Goal: Task Accomplishment & Management: Use online tool/utility

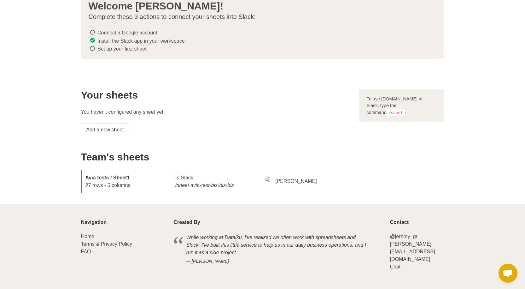
scroll to position [45, 0]
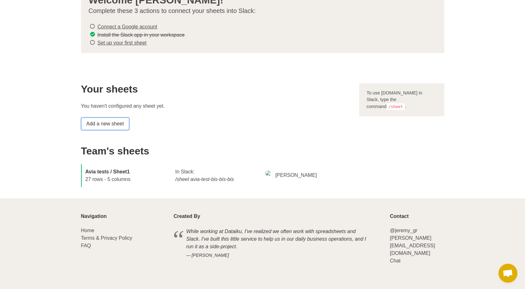
click at [115, 122] on link "Add a new sheet" at bounding box center [105, 123] width 48 height 13
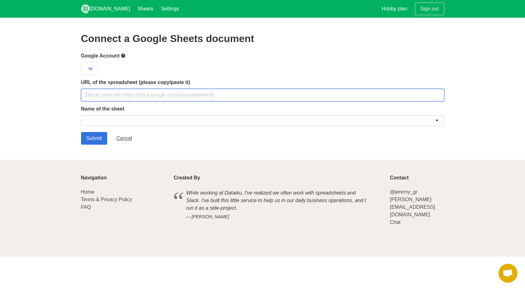
click at [168, 96] on input "text" at bounding box center [262, 95] width 363 height 13
paste input "https://docs.google.com/spreadsheets/d/1ry7xBuvQ7UUJ33ZRj4FO-lmCBvAcc81rYA9B1oL…"
type input "https://docs.google.com/spreadsheets/d/1ry7xBuvQ7UUJ33ZRj4FO-lmCBvAcc81rYA9B1oL…"
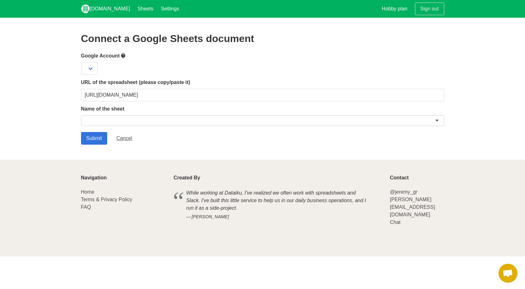
click at [159, 117] on div at bounding box center [262, 120] width 363 height 11
click at [437, 121] on div at bounding box center [262, 120] width 363 height 11
click at [436, 120] on div at bounding box center [262, 120] width 363 height 11
click at [392, 122] on div at bounding box center [262, 120] width 363 height 11
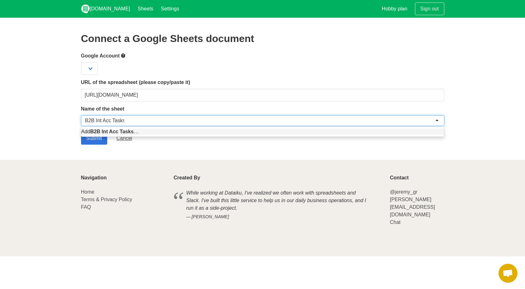
type input "B2B Int Acc Tasks"
click at [302, 143] on div "Submit Cancel" at bounding box center [262, 138] width 363 height 13
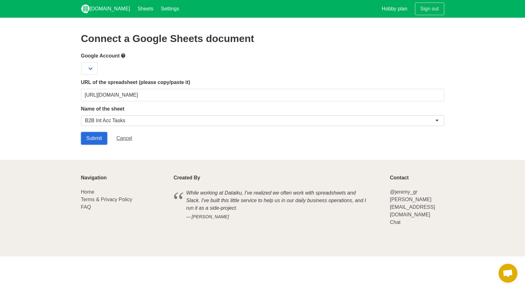
click at [102, 136] on input "Submit" at bounding box center [94, 138] width 26 height 13
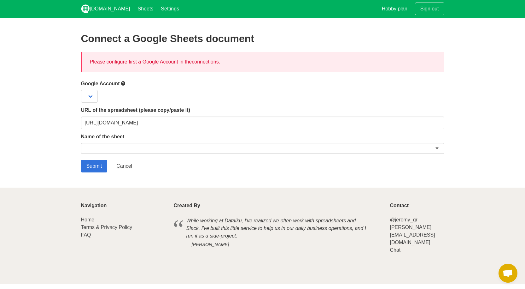
click at [204, 62] on link "connections" at bounding box center [205, 61] width 27 height 5
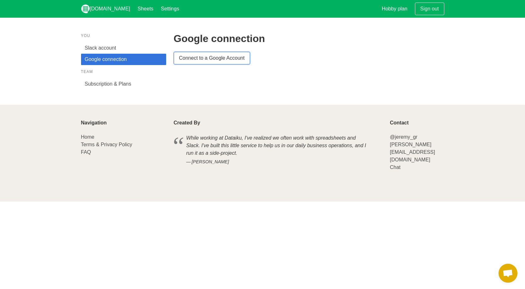
click at [206, 58] on link "Connect to a Google Account" at bounding box center [212, 58] width 76 height 13
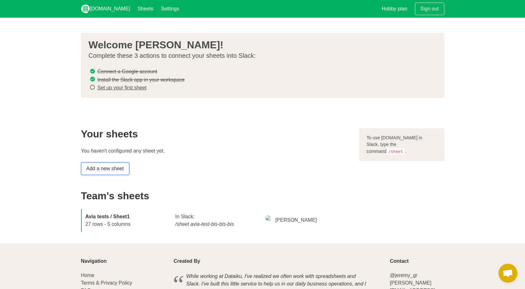
click at [116, 169] on link "Add a new sheet" at bounding box center [105, 168] width 48 height 13
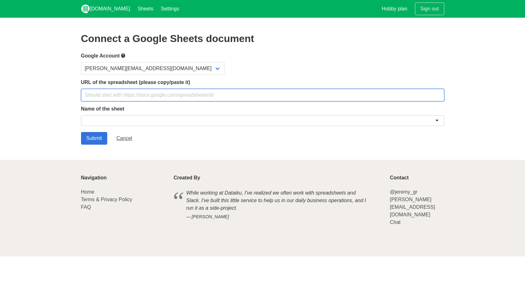
click at [133, 93] on input "text" at bounding box center [262, 95] width 363 height 13
type input "https://docs.google.com/spreadsheets/d/1ry7xBuvQ7UUJ33ZRj4FO-lmCBvAcc81rYA9B1oL…"
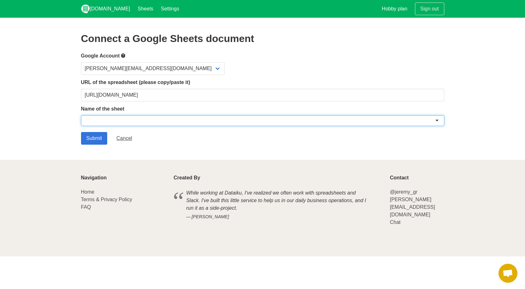
click at [131, 119] on div at bounding box center [262, 120] width 363 height 11
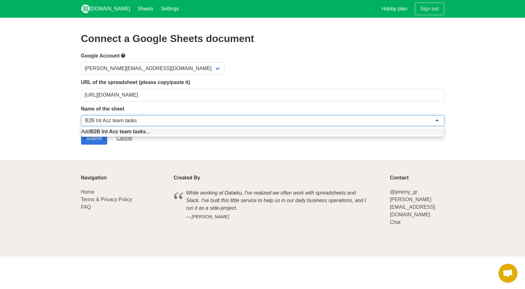
type input "B2B Int Acc team tasks"
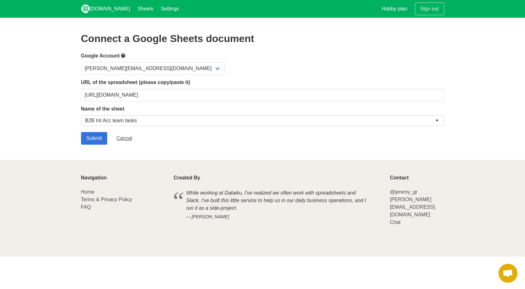
click at [137, 150] on section "Connect a Google Sheets document Google Account yuliya.golubeva@emergingtravel.…" at bounding box center [262, 89] width 525 height 142
click at [99, 140] on input "Submit" at bounding box center [94, 138] width 26 height 13
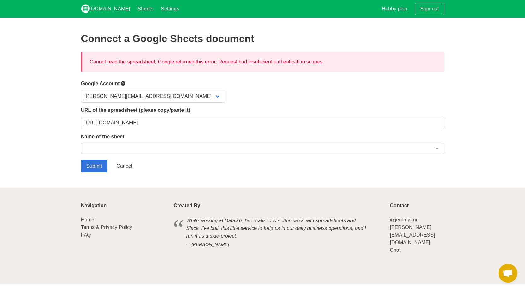
click at [277, 64] on div "Cannot read the spreadsheet, Google returned this error: Request had insufficie…" at bounding box center [262, 62] width 363 height 20
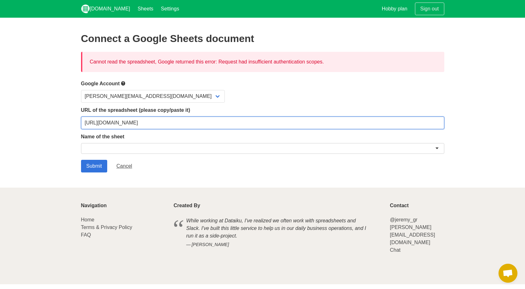
click at [174, 123] on input "https://docs.google.com/spreadsheets/d/1ry7xBuvQ7UUJ33ZRj4FO-lmCBvAcc81rYA9B1oL…" at bounding box center [262, 122] width 363 height 13
drag, startPoint x: 400, startPoint y: 120, endPoint x: 38, endPoint y: 123, distance: 362.6
click at [62, 122] on section "Connect a Google Sheets document Cannot read the spreadsheet, Google returned t…" at bounding box center [262, 103] width 525 height 170
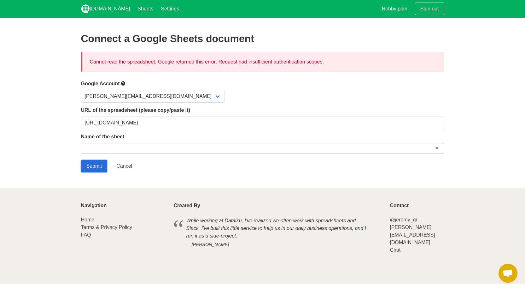
click at [90, 165] on input "Submit" at bounding box center [94, 166] width 26 height 13
click at [105, 146] on div at bounding box center [262, 148] width 363 height 11
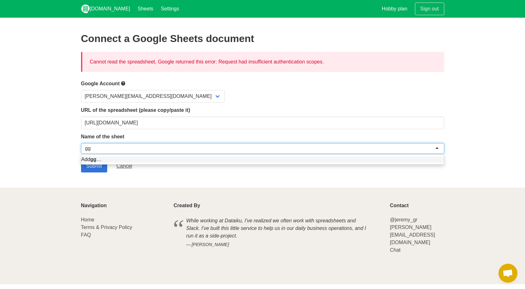
type input "gg"
click at [136, 174] on section "Connect a Google Sheets document Cannot read the spreadsheet, Google returned t…" at bounding box center [262, 103] width 525 height 170
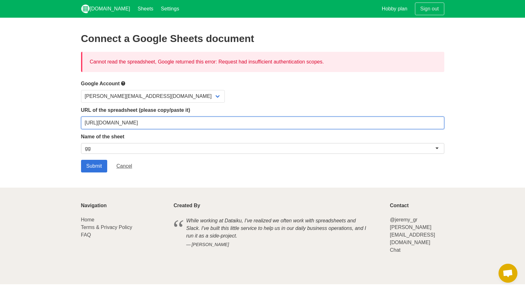
click at [190, 125] on input "https://docs.google.com/spreadsheets/d/1ry7xBuvQ7UUJ33ZRj4FO-lmCBvAcc81rYA9B1oL…" at bounding box center [262, 122] width 363 height 13
drag, startPoint x: 355, startPoint y: 118, endPoint x: 0, endPoint y: 123, distance: 355.1
click at [0, 123] on section "Connect a Google Sheets document Cannot read the spreadsheet, Google returned t…" at bounding box center [262, 103] width 525 height 170
paste input "yOnjL0GRTUsCVpR_PnKUf9PmltZIJ_lwiwyNcawPYMI/edit?gid=0#gid="
type input "https://docs.google.com/spreadsheets/d/1yOnjL0GRTUsCVpR_PnKUf9PmltZIJ_lwiwyNcaw…"
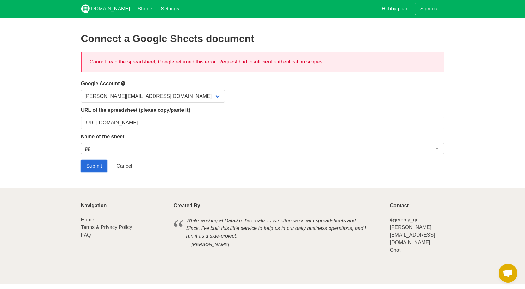
click at [93, 167] on input "Submit" at bounding box center [94, 166] width 26 height 13
click at [112, 150] on div at bounding box center [262, 148] width 363 height 11
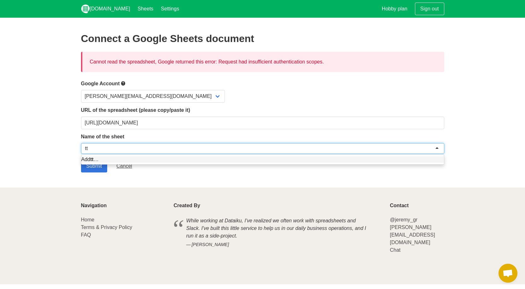
type input "tt"
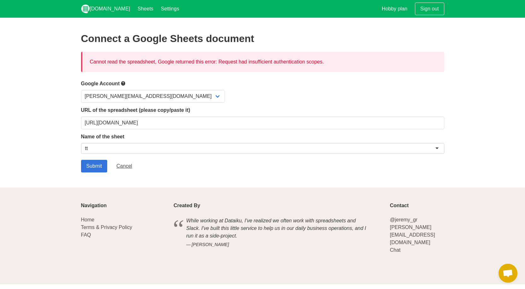
click at [117, 180] on section "Connect a Google Sheets document Cannot read the spreadsheet, Google returned t…" at bounding box center [262, 103] width 525 height 170
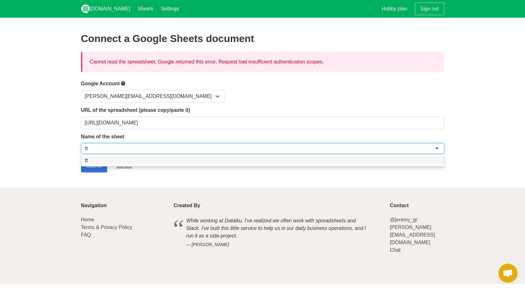
drag, startPoint x: 97, startPoint y: 148, endPoint x: 33, endPoint y: 141, distance: 64.8
click at [33, 141] on section "Connect a Google Sheets document Cannot read the spreadsheet, Google returned t…" at bounding box center [262, 103] width 525 height 170
type input "B2B Int Acc"
click at [33, 141] on section "Connect a Google Sheets document Cannot read the spreadsheet, Google returned t…" at bounding box center [262, 103] width 525 height 170
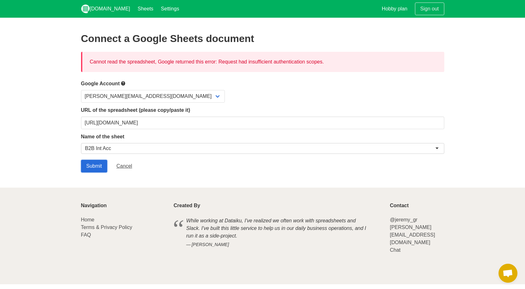
click at [83, 166] on input "Submit" at bounding box center [94, 166] width 26 height 13
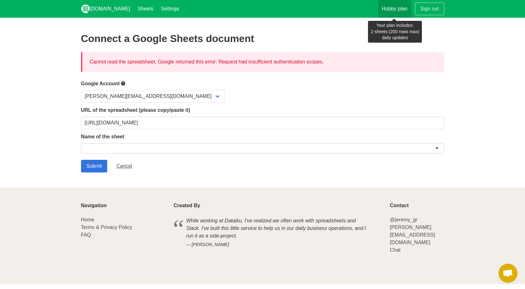
click at [395, 8] on link "Hobby plan" at bounding box center [394, 9] width 33 height 18
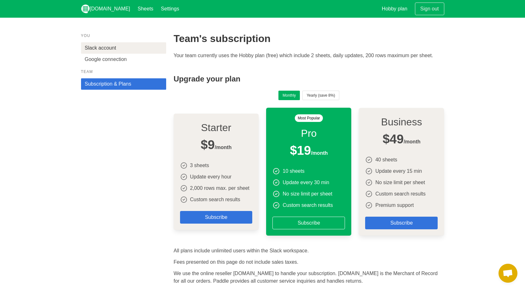
click at [109, 51] on link "Slack account" at bounding box center [123, 47] width 85 height 11
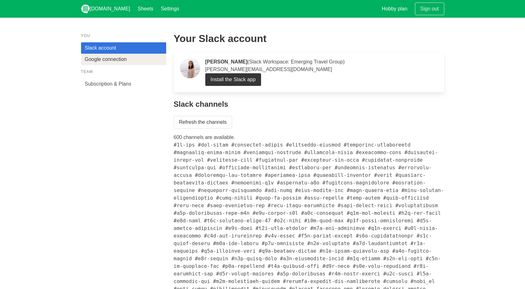
click at [110, 61] on link "Google connection" at bounding box center [123, 59] width 85 height 11
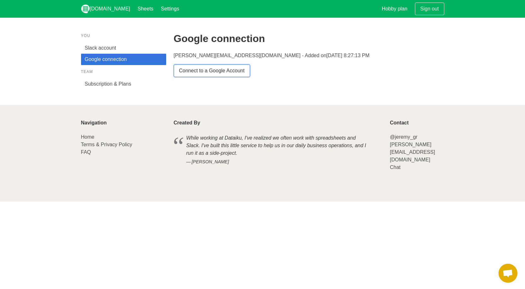
click at [198, 69] on link "Connect to a Google Account" at bounding box center [212, 70] width 76 height 13
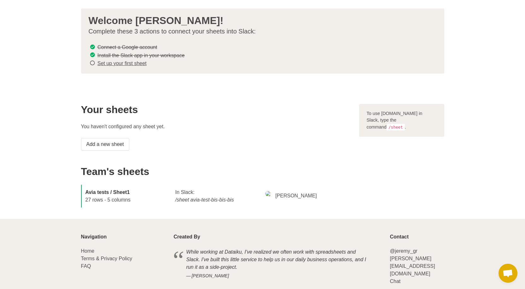
scroll to position [32, 0]
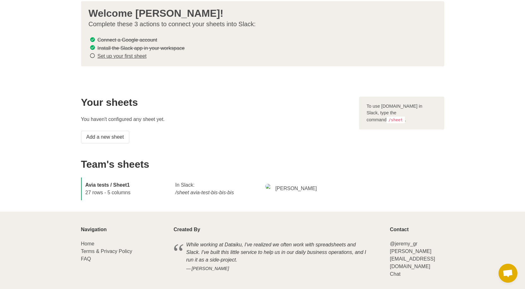
click at [117, 183] on strong "Avia tests / Sheet1" at bounding box center [107, 184] width 44 height 5
click at [108, 191] on div "Avia tests / Sheet1 27 rows - 5 columns" at bounding box center [127, 188] width 90 height 23
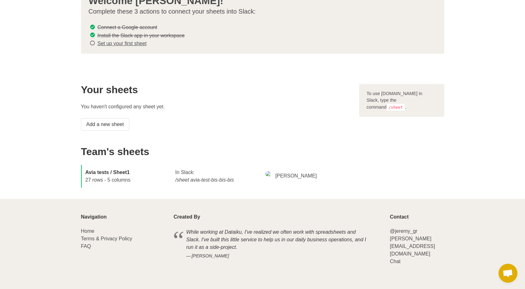
scroll to position [45, 0]
click at [118, 123] on link "Add a new sheet" at bounding box center [105, 123] width 48 height 13
